Goal: Information Seeking & Learning: Learn about a topic

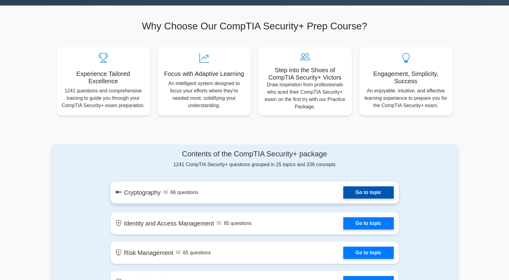
scroll to position [245, 0]
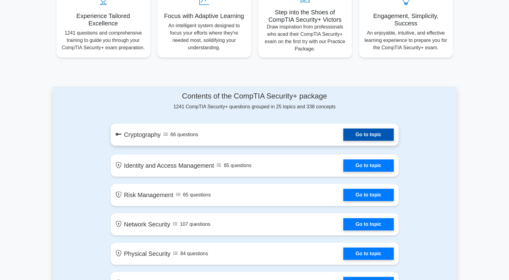
click at [372, 139] on link "Go to topic" at bounding box center [368, 134] width 50 height 12
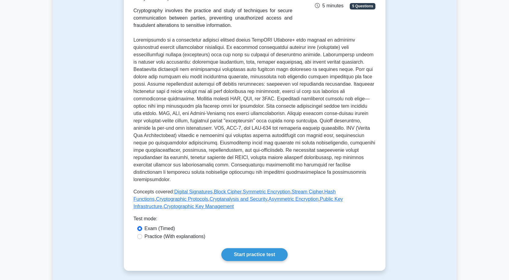
scroll to position [122, 0]
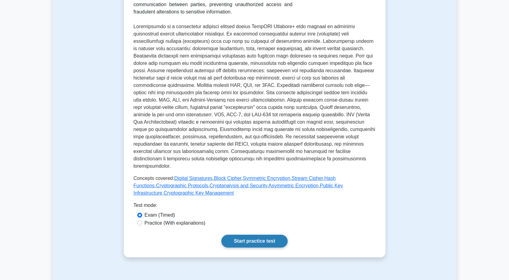
click at [266, 237] on link "Start practice test" at bounding box center [254, 241] width 66 height 13
click at [139, 221] on input "Practice (With explanations)" at bounding box center [139, 223] width 5 height 5
radio input "true"
click at [248, 235] on link "Start practice test" at bounding box center [254, 241] width 66 height 13
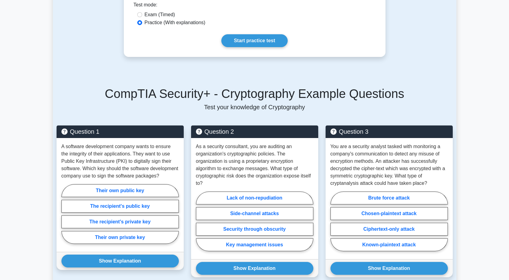
scroll to position [336, 0]
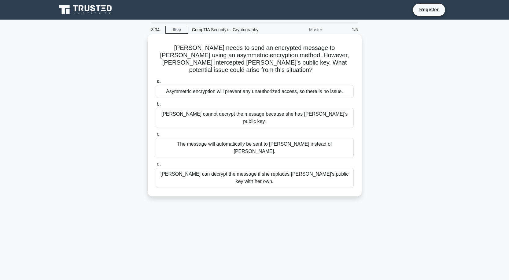
click at [197, 114] on div "a. Asymmetric encryption will prevent any unauthorized access, so there is no i…" at bounding box center [255, 132] width 206 height 113
click at [198, 109] on div "Eve cannot decrypt the message because she has Bob's public key." at bounding box center [255, 118] width 198 height 20
click at [156, 106] on input "b. Eve cannot decrypt the message because she has Bob's public key." at bounding box center [156, 104] width 0 height 4
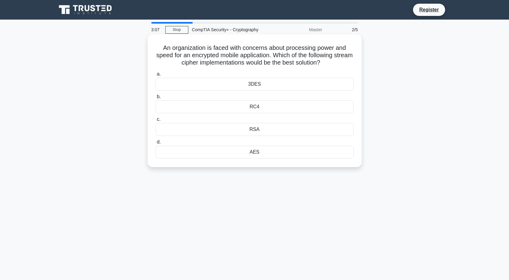
click at [253, 153] on div "AES" at bounding box center [255, 152] width 198 height 13
click at [156, 144] on input "d. AES" at bounding box center [156, 142] width 0 height 4
click at [255, 82] on div "TFTP" at bounding box center [255, 84] width 198 height 13
click at [156, 76] on input "a. TFTP" at bounding box center [156, 74] width 0 height 4
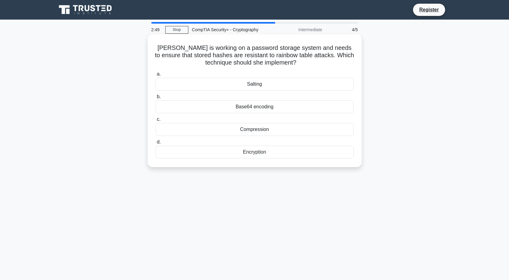
click at [253, 86] on div "Salting" at bounding box center [255, 84] width 198 height 13
click at [156, 76] on input "a. Salting" at bounding box center [156, 74] width 0 height 4
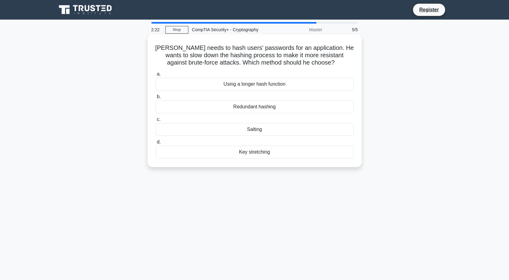
click at [258, 130] on div "Salting" at bounding box center [255, 129] width 198 height 13
click at [156, 121] on input "c. Salting" at bounding box center [156, 119] width 0 height 4
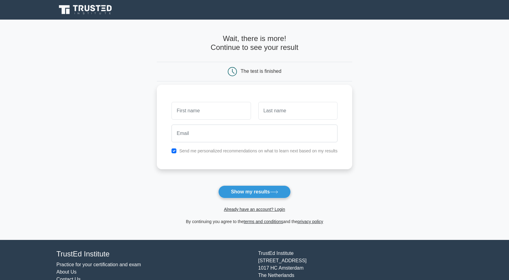
click at [226, 114] on input "text" at bounding box center [211, 111] width 79 height 18
type input "[PERSON_NAME]"
type input "Scott"
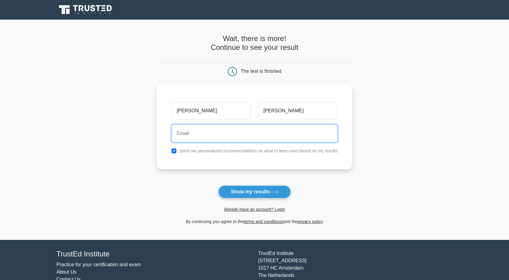
click at [236, 141] on input "email" at bounding box center [255, 133] width 166 height 18
type input "scottt@opcso.org"
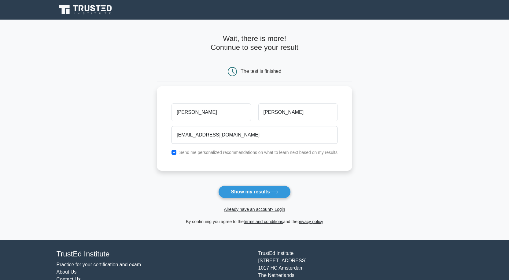
click at [281, 201] on div "Already have an account? Login" at bounding box center [254, 205] width 195 height 15
click at [280, 198] on button "Show my results" at bounding box center [254, 191] width 72 height 13
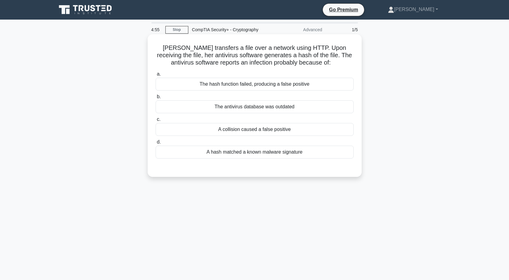
click at [159, 131] on div "A collision caused a false positive" at bounding box center [255, 129] width 198 height 13
click at [156, 121] on input "c. A collision caused a false positive" at bounding box center [156, 119] width 0 height 4
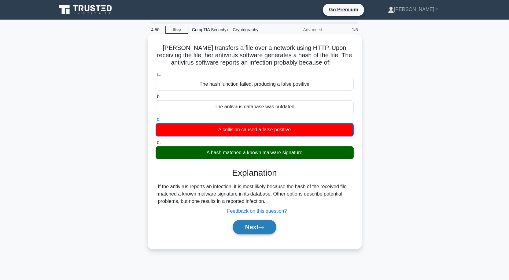
click at [253, 229] on button "Next" at bounding box center [255, 227] width 44 height 15
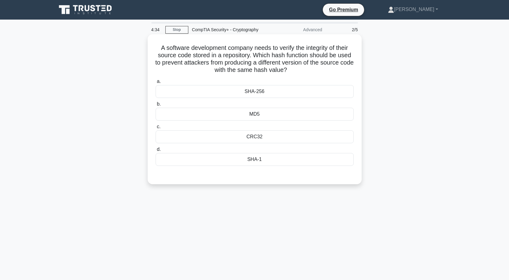
click at [256, 113] on div "MD5" at bounding box center [255, 114] width 198 height 13
click at [156, 106] on input "b. MD5" at bounding box center [156, 104] width 0 height 4
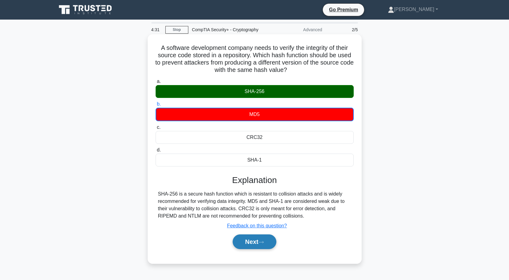
click at [263, 242] on icon at bounding box center [261, 241] width 6 height 3
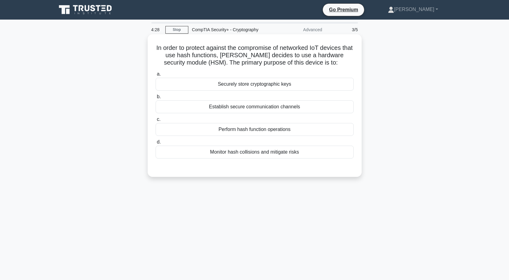
click at [265, 103] on div "Establish secure communication channels" at bounding box center [255, 106] width 198 height 13
click at [156, 99] on input "b. Establish secure communication channels" at bounding box center [156, 97] width 0 height 4
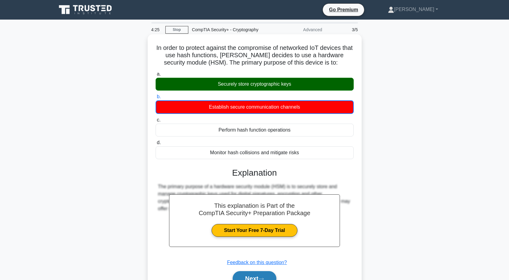
click at [258, 276] on button "Next" at bounding box center [255, 278] width 44 height 15
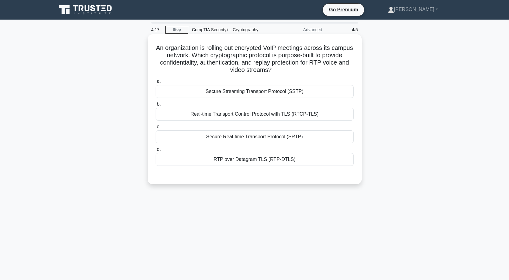
click at [275, 115] on div "Real-time Transport Control Protocol with TLS (RTCP-TLS)" at bounding box center [255, 114] width 198 height 13
click at [156, 106] on input "b. Real-time Transport Control Protocol with TLS (RTCP-TLS)" at bounding box center [156, 104] width 0 height 4
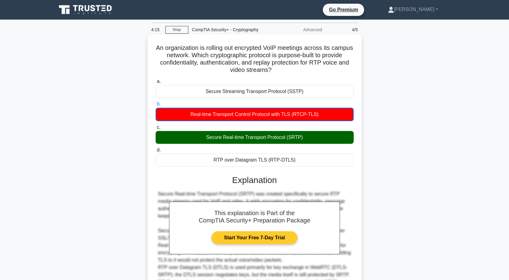
click at [238, 243] on link "Start Your Free 7-Day Trial" at bounding box center [255, 237] width 86 height 13
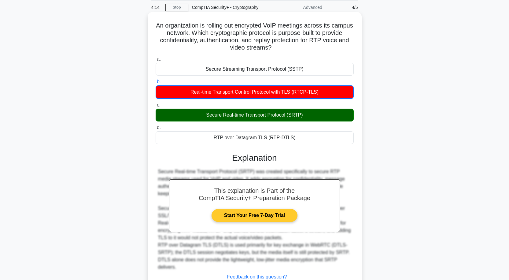
scroll to position [61, 0]
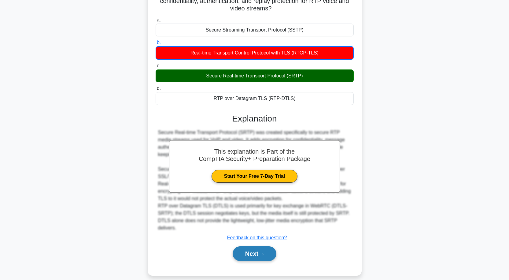
click at [239, 246] on button "Next" at bounding box center [255, 253] width 44 height 15
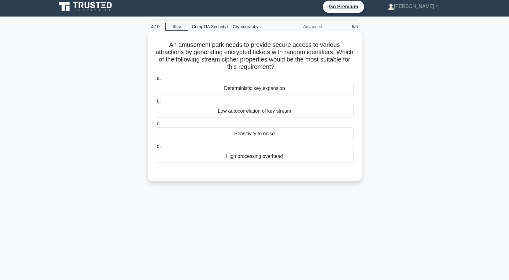
scroll to position [0, 0]
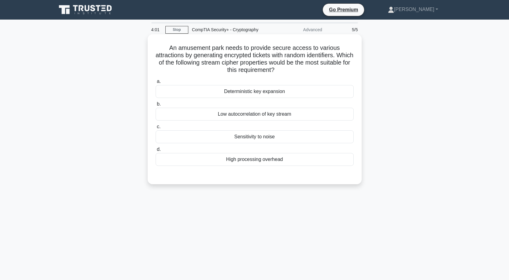
click at [270, 137] on div "Sensitivity to noise" at bounding box center [255, 136] width 198 height 13
click at [156, 129] on input "c. Sensitivity to noise" at bounding box center [156, 127] width 0 height 4
